Goal: Information Seeking & Learning: Compare options

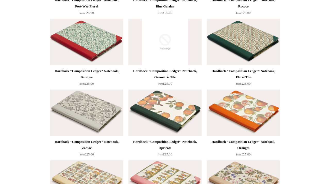
scroll to position [193, 0]
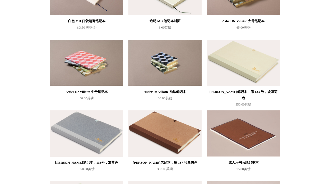
scroll to position [1941, 0]
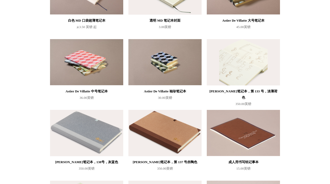
click at [257, 67] on img at bounding box center [243, 62] width 73 height 46
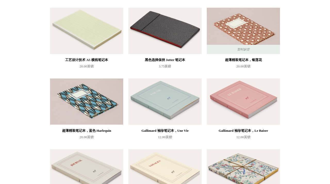
scroll to position [2122, 0]
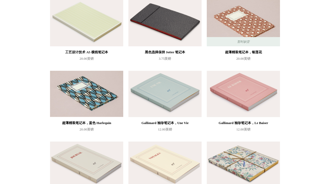
click at [161, 29] on img at bounding box center [164, 23] width 73 height 46
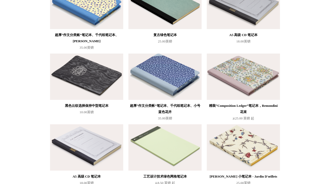
scroll to position [2780, 0]
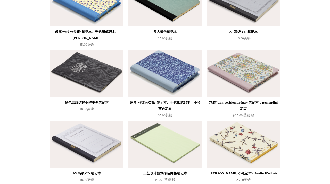
click at [93, 79] on img at bounding box center [86, 73] width 73 height 46
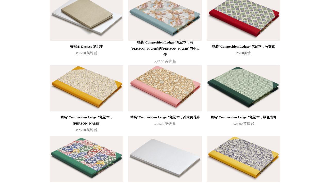
scroll to position [4395, 0]
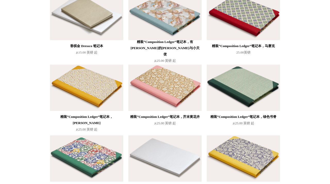
click at [163, 26] on img at bounding box center [164, 17] width 73 height 46
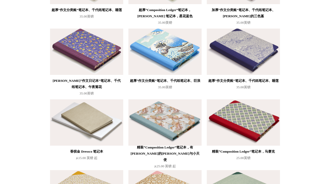
scroll to position [4319, 0]
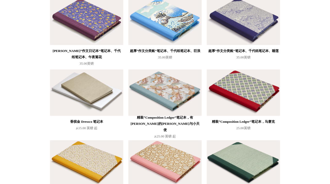
click at [165, 83] on img at bounding box center [164, 93] width 73 height 46
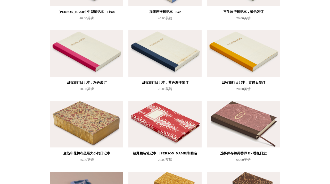
scroll to position [2446, 0]
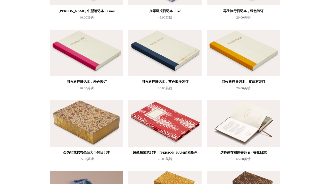
click at [251, 114] on img at bounding box center [243, 123] width 73 height 46
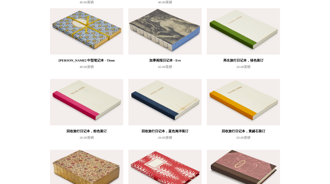
scroll to position [2396, 0]
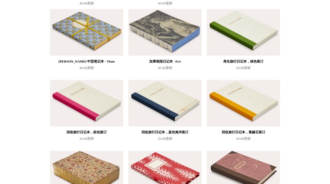
click at [85, 100] on img at bounding box center [86, 103] width 73 height 46
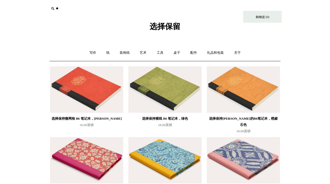
scroll to position [0, 0]
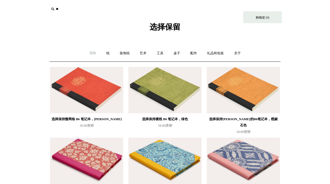
click at [94, 54] on font "写作" at bounding box center [92, 53] width 7 height 4
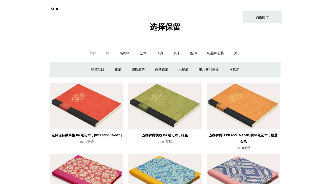
click at [104, 54] on link "纸 +" at bounding box center [108, 54] width 13 height 14
click at [120, 53] on font "装饰纸" at bounding box center [125, 53] width 10 height 4
click at [109, 53] on font "纸" at bounding box center [107, 53] width 3 height 4
click at [166, 68] on font "速写本" at bounding box center [166, 70] width 10 height 4
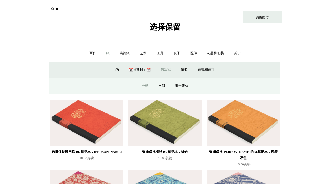
click at [146, 87] on font "全部" at bounding box center [144, 86] width 7 height 4
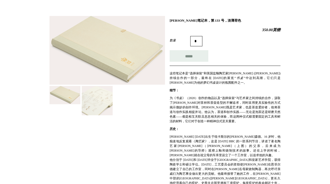
scroll to position [63, 0]
click at [123, 62] on img at bounding box center [106, 50] width 115 height 69
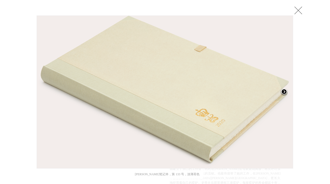
click at [284, 92] on span at bounding box center [284, 92] width 8 height 8
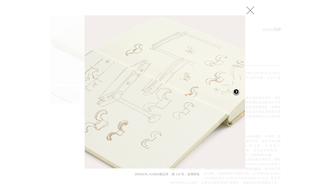
click at [284, 92] on div at bounding box center [165, 173] width 330 height 473
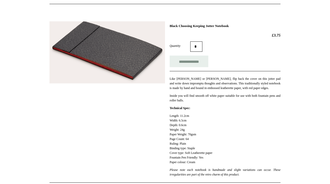
scroll to position [58, 0]
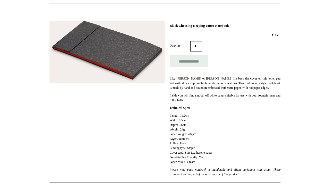
click at [119, 66] on img at bounding box center [106, 52] width 115 height 62
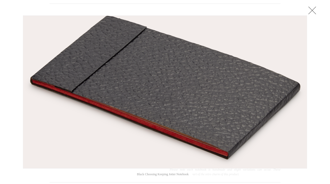
click at [119, 66] on img at bounding box center [164, 92] width 283 height 153
click at [313, 10] on link at bounding box center [312, 10] width 10 height 10
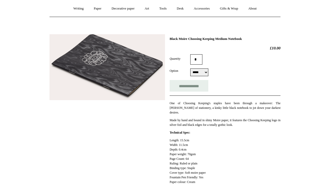
scroll to position [48, 0]
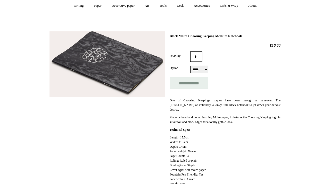
click at [115, 66] on img at bounding box center [106, 64] width 115 height 66
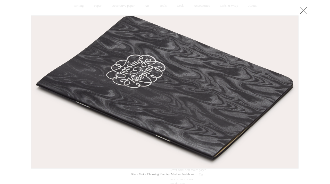
click at [302, 8] on link at bounding box center [303, 10] width 10 height 10
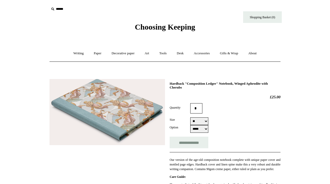
scroll to position [60, 0]
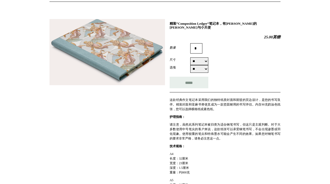
click at [127, 65] on img at bounding box center [106, 52] width 115 height 66
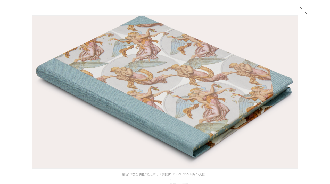
click at [305, 12] on link at bounding box center [303, 10] width 10 height 10
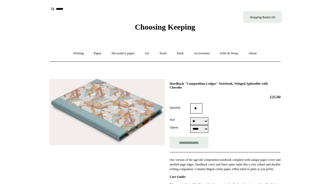
click at [200, 129] on select "***** *****" at bounding box center [199, 129] width 18 height 8
select select "*****"
click at [192, 143] on input "**********" at bounding box center [189, 143] width 39 height 12
type input "**********"
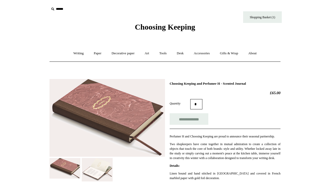
scroll to position [44, 0]
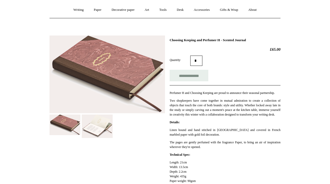
click at [106, 80] on img at bounding box center [106, 75] width 115 height 78
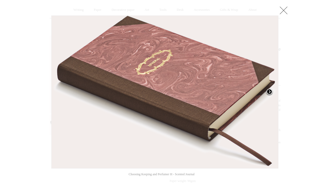
click at [268, 91] on span at bounding box center [269, 92] width 8 height 8
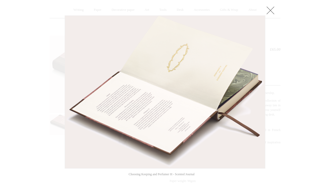
click at [272, 9] on link at bounding box center [270, 10] width 10 height 10
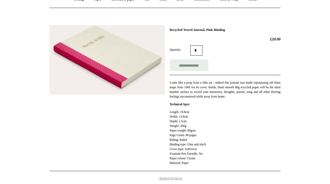
scroll to position [56, 0]
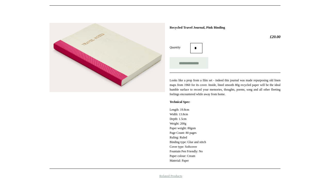
click at [119, 68] on img at bounding box center [106, 57] width 115 height 69
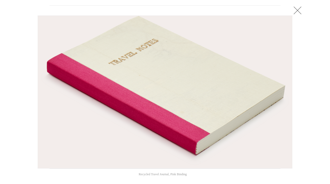
click at [119, 68] on img at bounding box center [165, 92] width 254 height 153
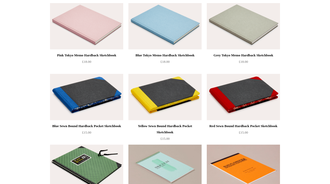
scroll to position [276, 0]
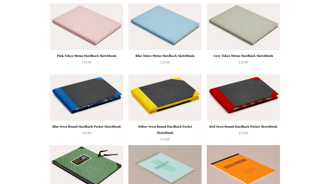
click at [172, 91] on img at bounding box center [164, 97] width 73 height 46
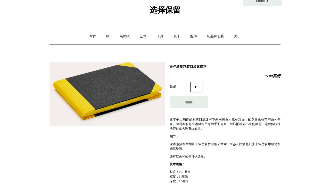
scroll to position [4, 0]
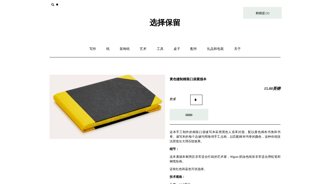
click at [124, 106] on img at bounding box center [106, 107] width 115 height 65
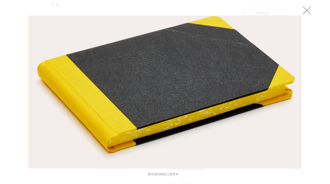
click at [177, 102] on img at bounding box center [164, 92] width 273 height 153
